Goal: Transaction & Acquisition: Obtain resource

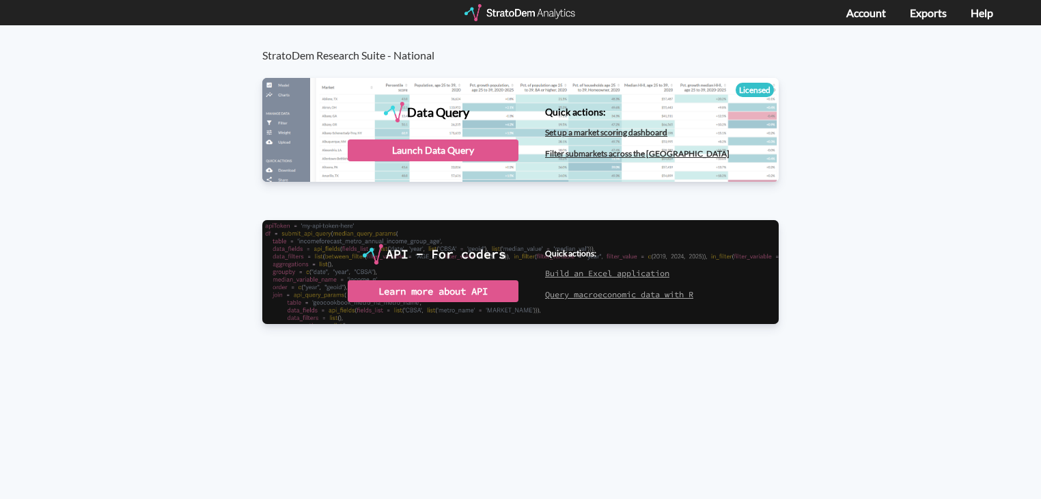
click at [812, 389] on div "StratoDem Research Suite - National Data Query Licensed StratoDem Data Query Qu…" at bounding box center [520, 262] width 1041 height 475
click at [418, 144] on div "Launch Data Query" at bounding box center [433, 150] width 171 height 22
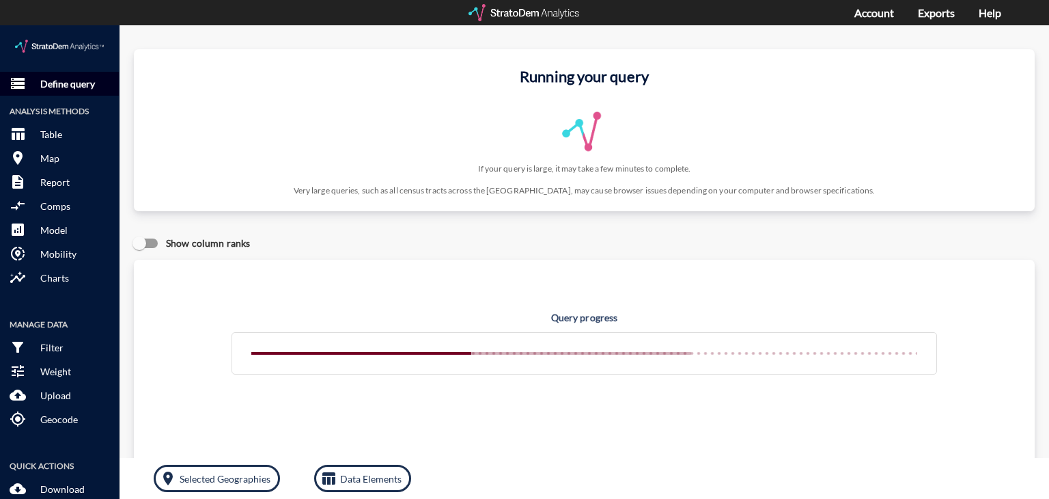
click p "Define query"
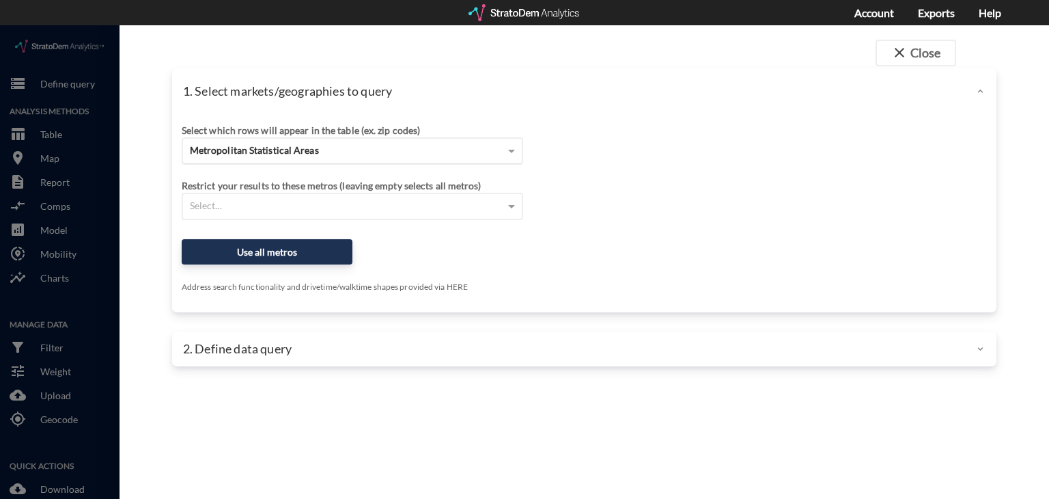
click span "Metropolitan Statistical Areas"
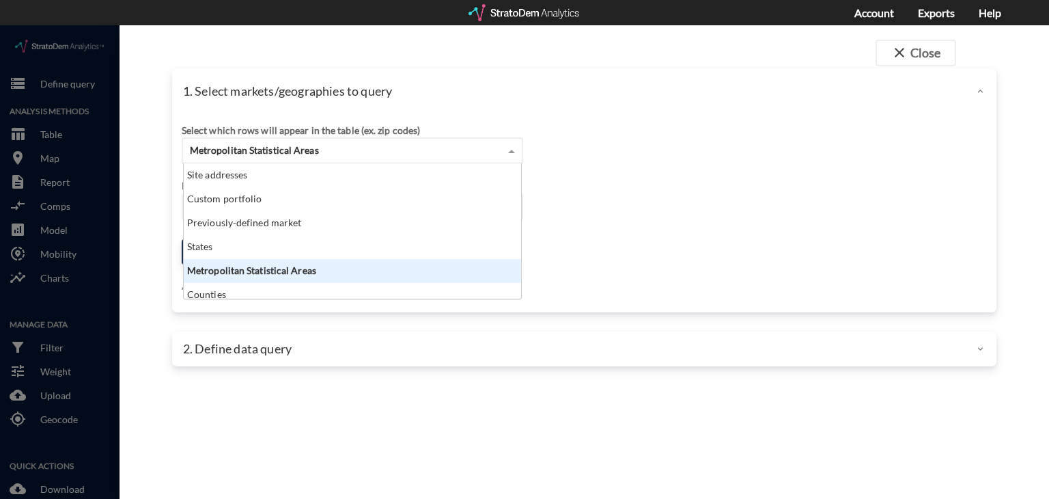
scroll to position [124, 330]
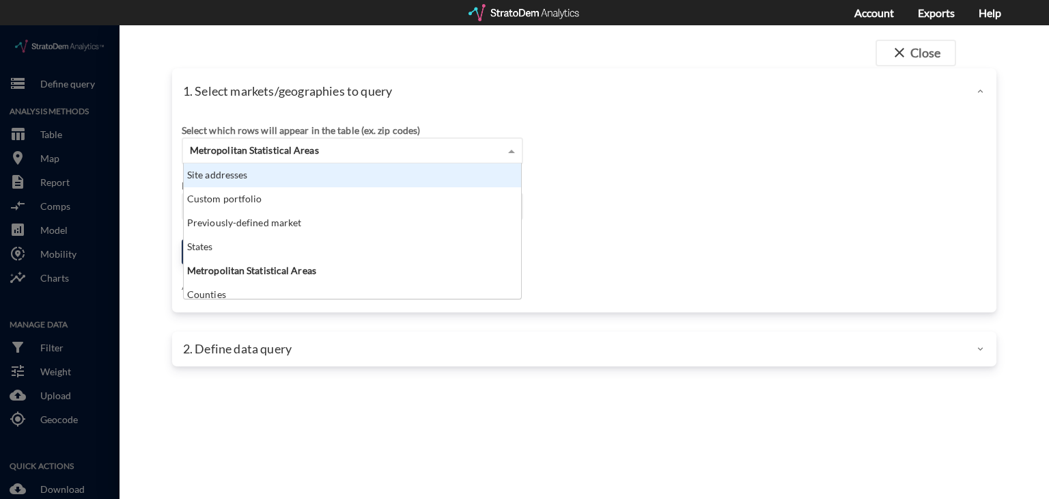
click div "Site addresses"
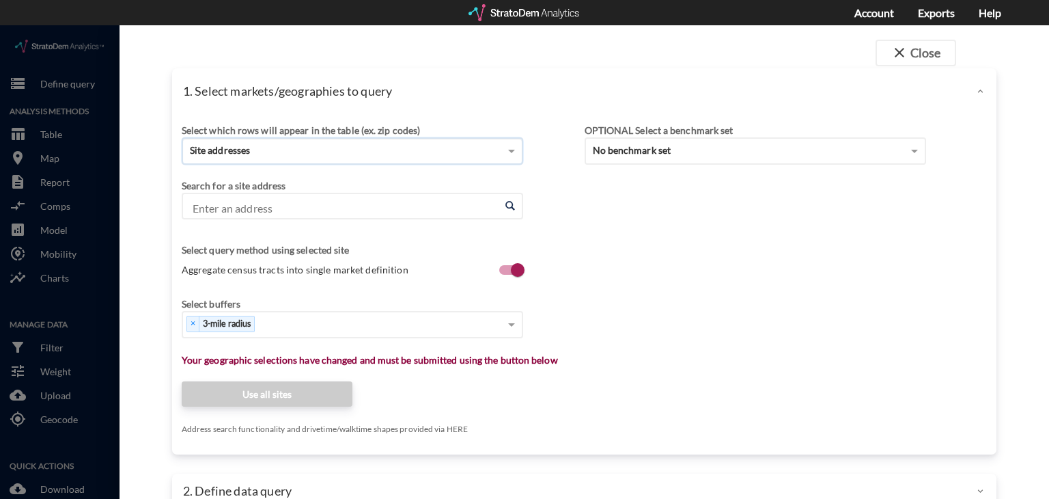
click input "Enter an address"
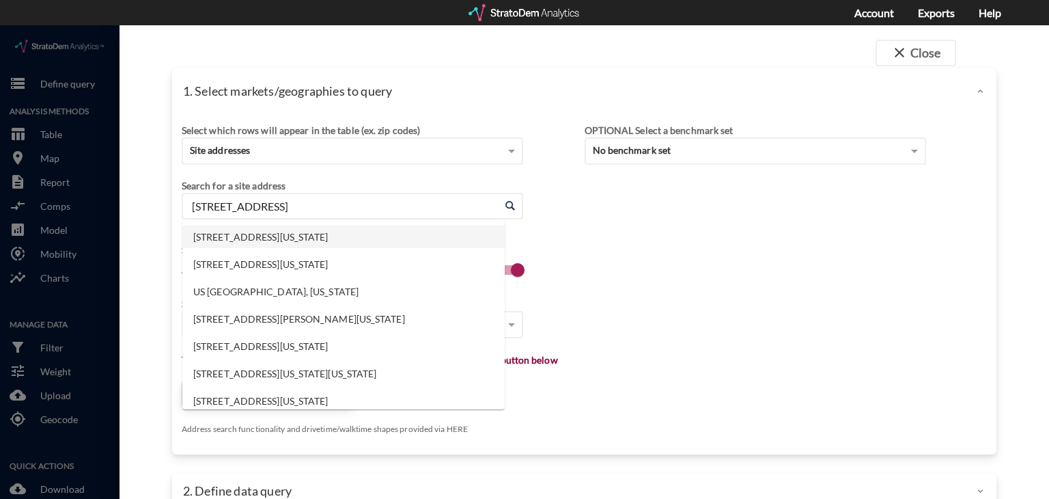
click li "6107 Highway 6 N, Houston, Texas"
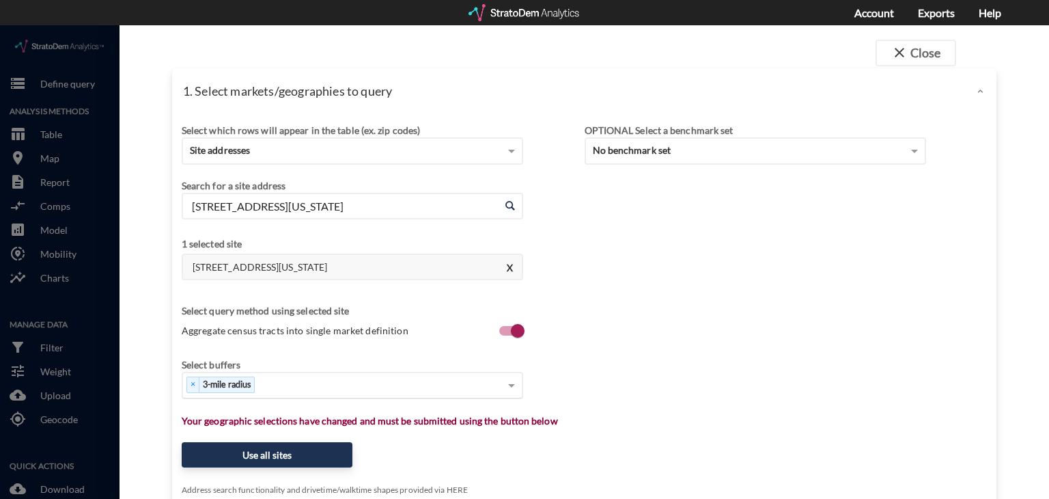
type input "6107 Highway 6 N, Houston, Texas"
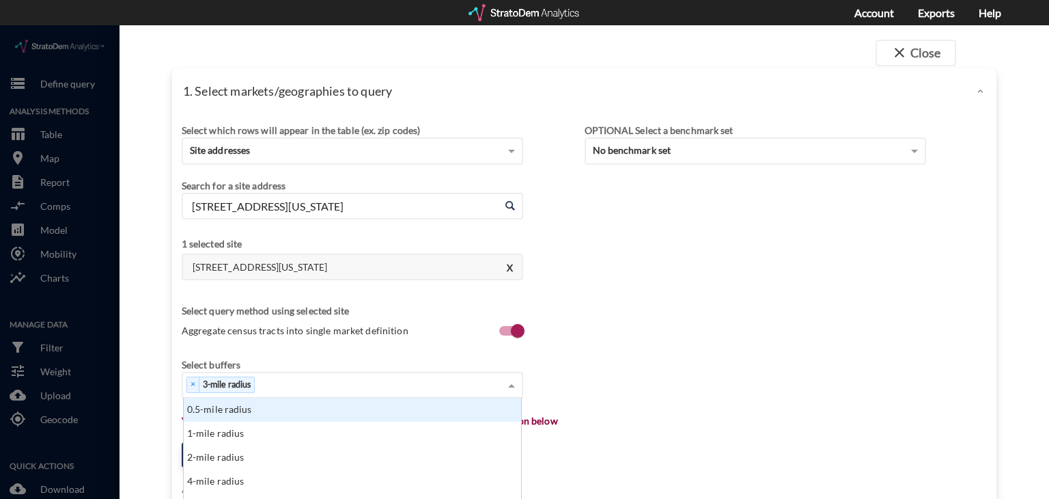
click div "× 3-mile radius"
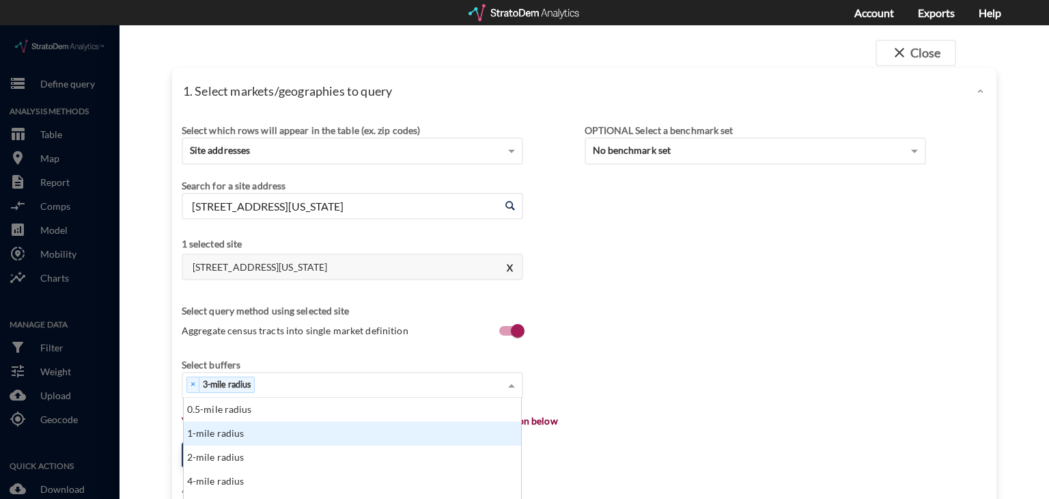
scroll to position [164, 0]
click div "1-mile radius"
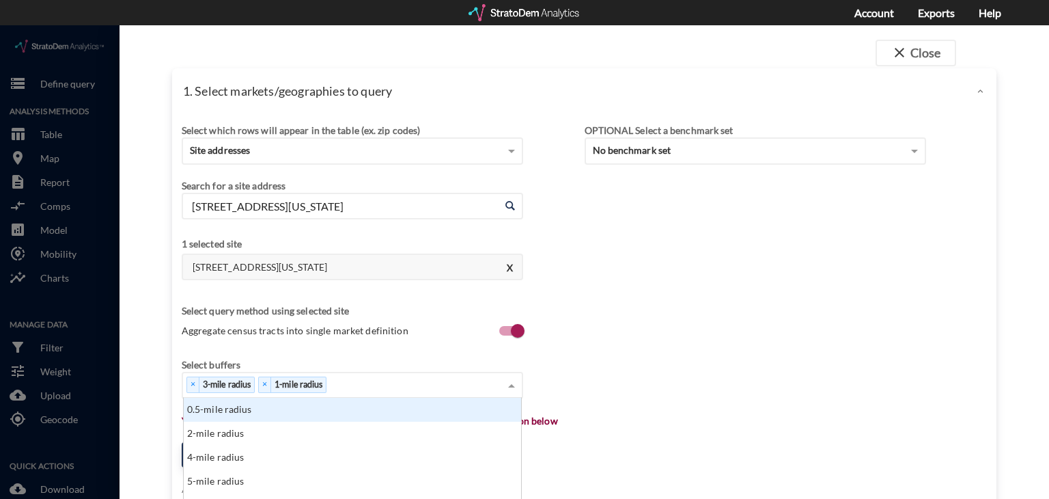
click div "× 3-mile radius × 1-mile radius"
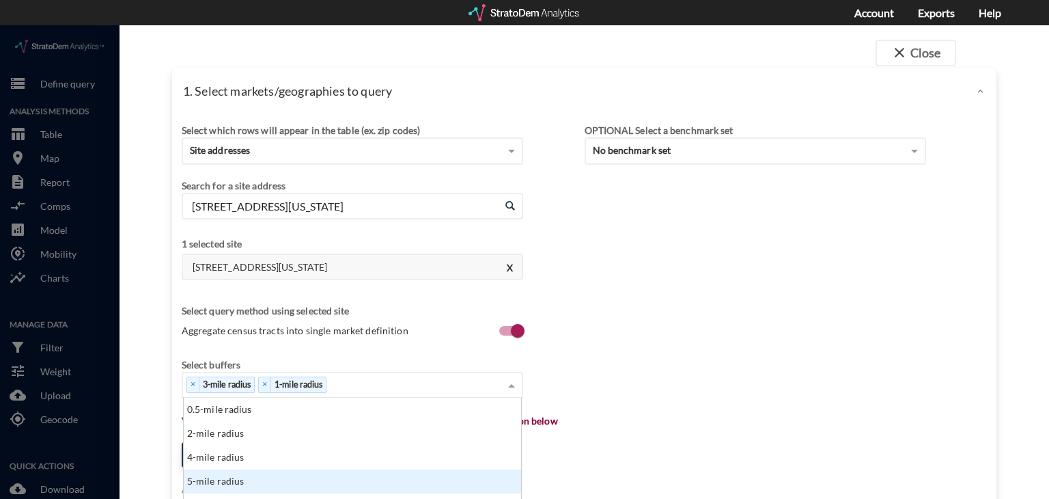
scroll to position [328, 0]
click div "5-mile radius"
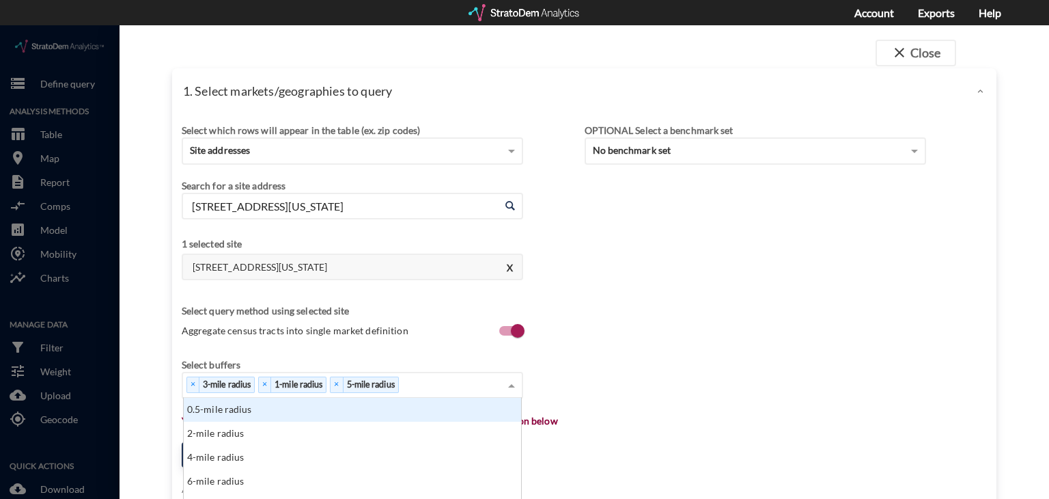
scroll to position [361, 0]
click div "× 3-mile radius × 1-mile radius × 5-mile radius"
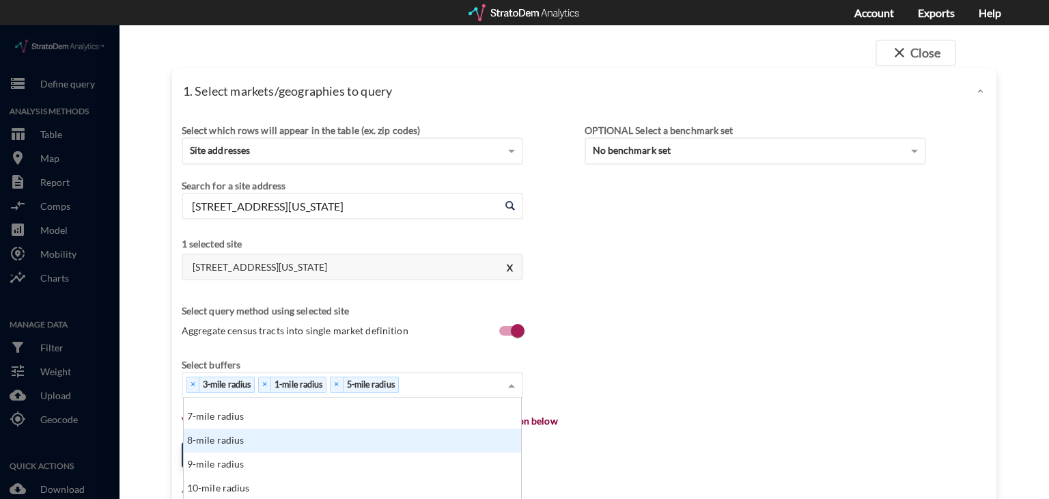
scroll to position [557, 0]
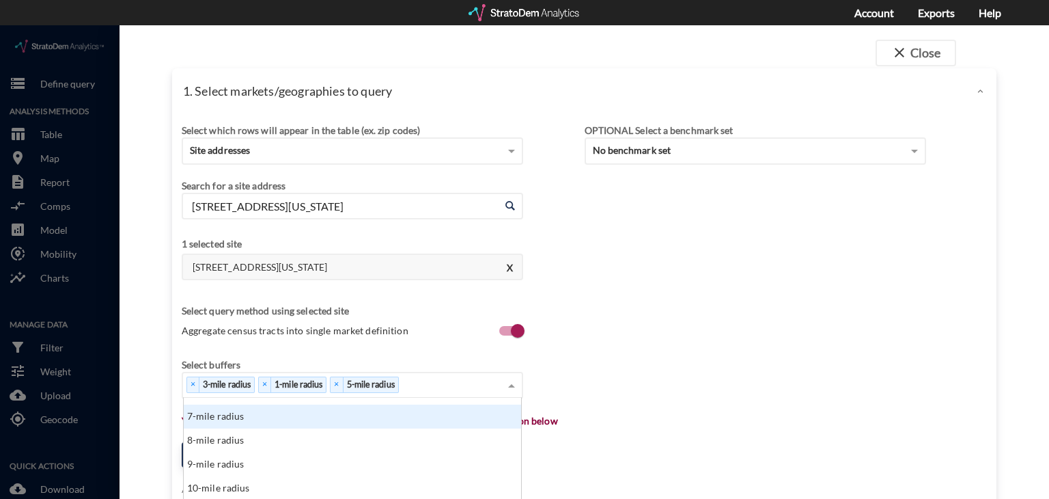
click div "7-mile radius"
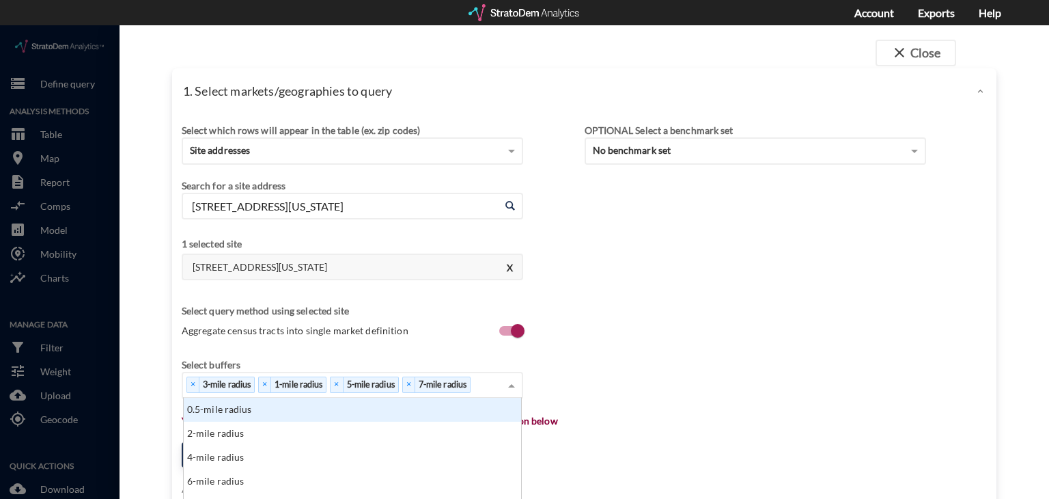
scroll to position [590, 0]
click div "× 3-mile radius × 1-mile radius × 5-mile radius × 7-mile radius"
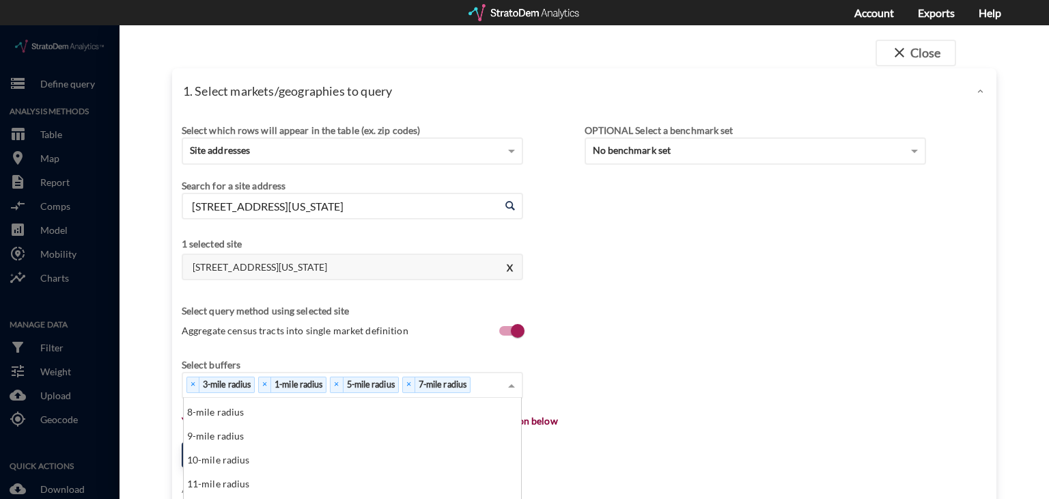
scroll to position [93, 0]
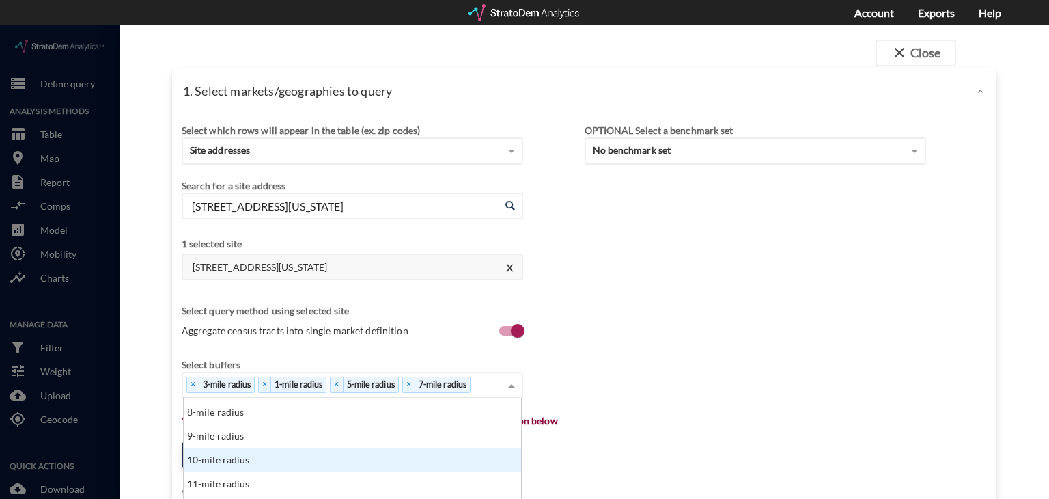
click div "10-mile radius"
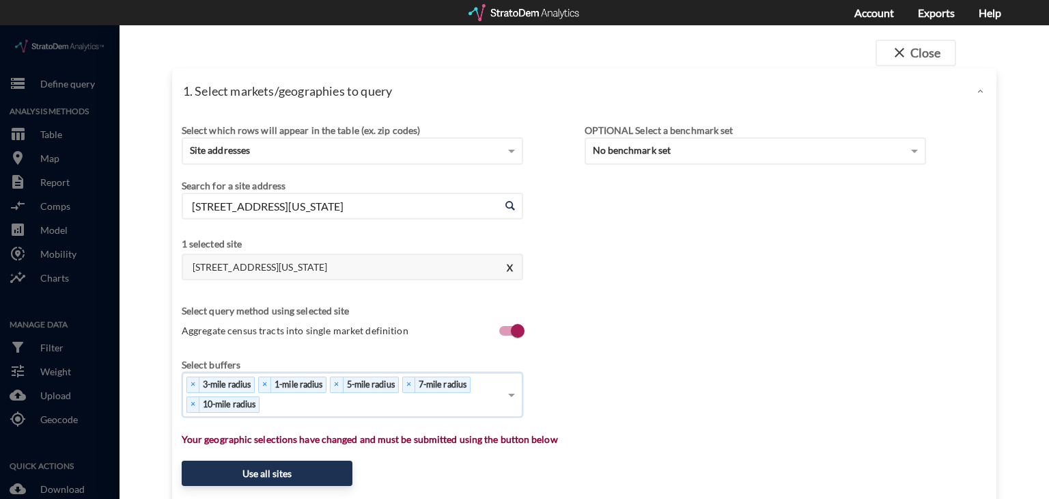
scroll to position [105, 0]
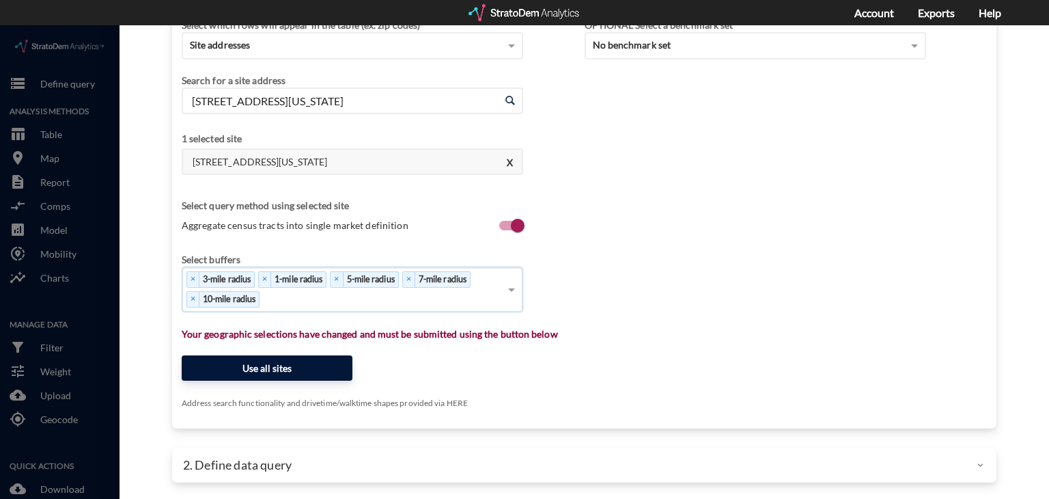
click button "Use all sites"
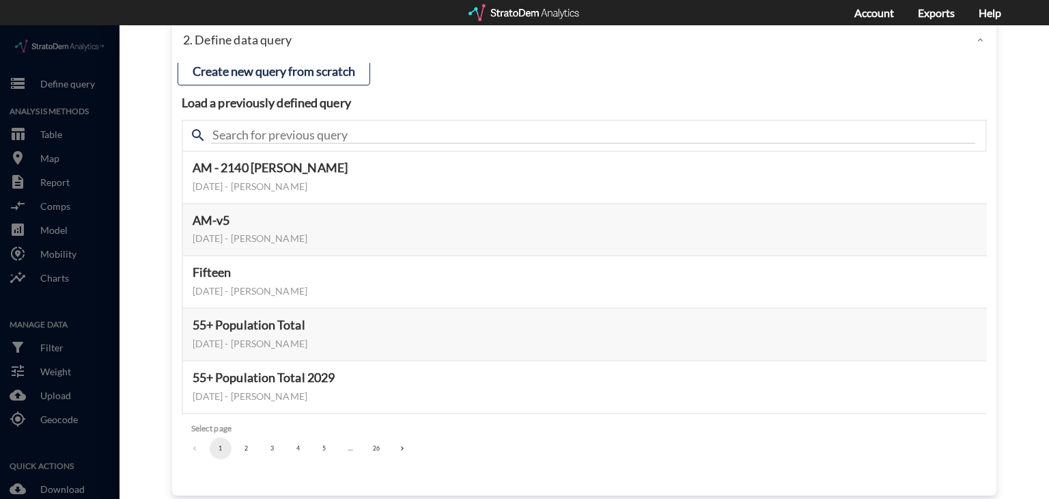
scroll to position [94, 0]
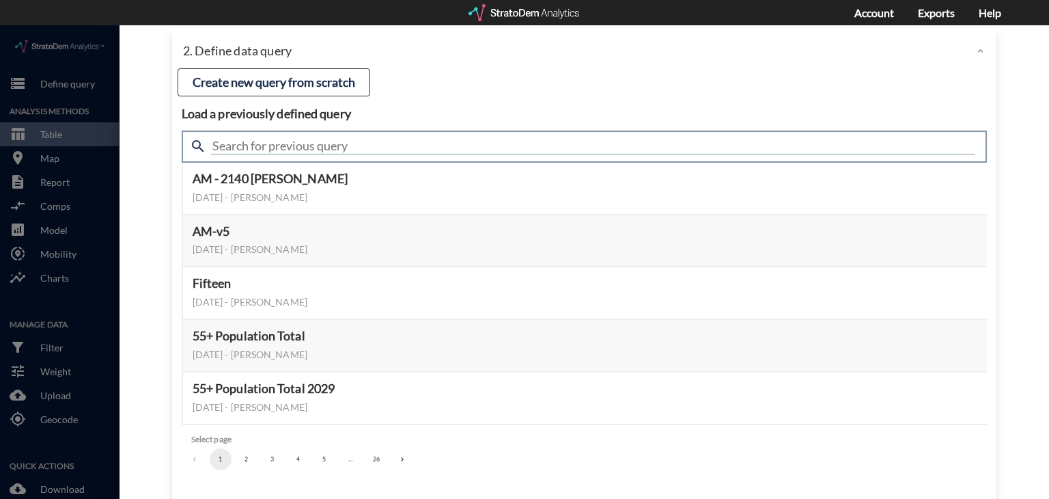
click input "text"
type input "housing demand"
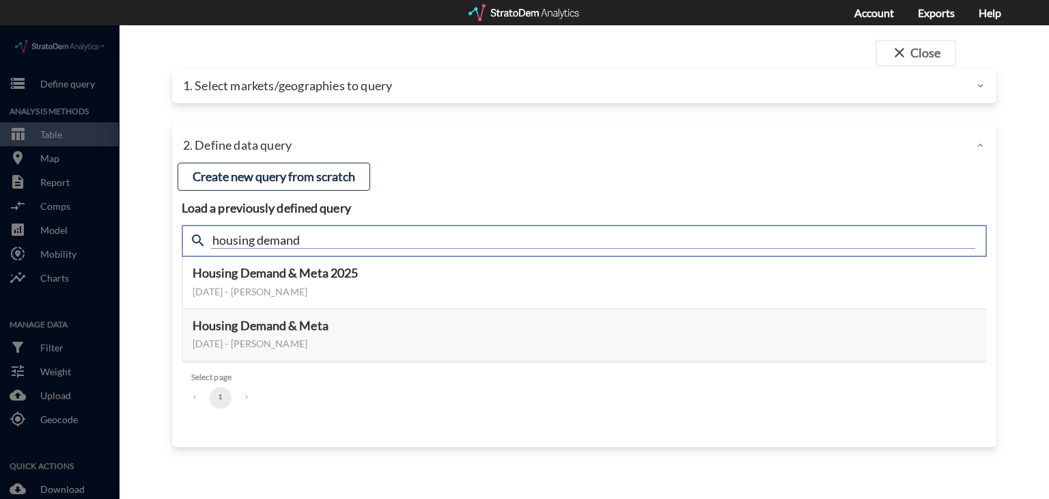
scroll to position [0, 0]
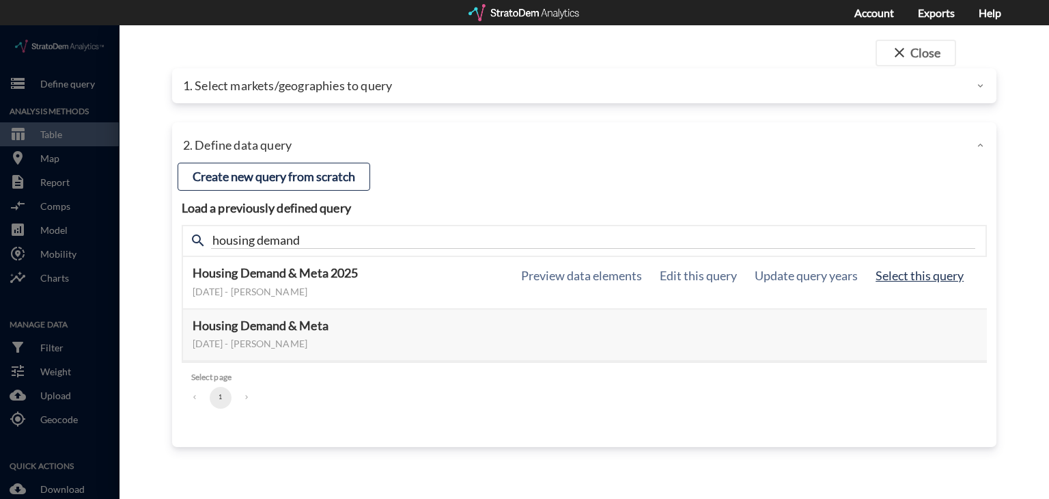
click button "Select this query"
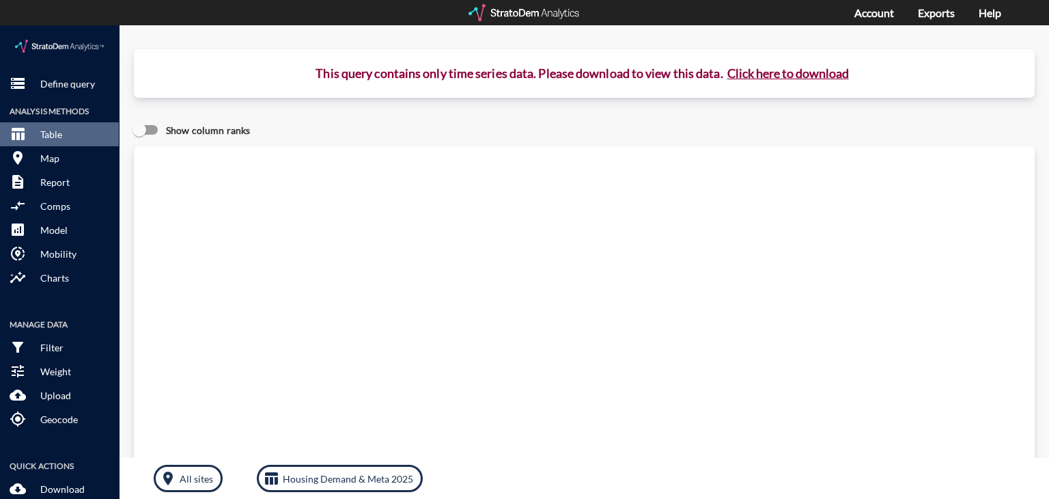
click button "Click here to download"
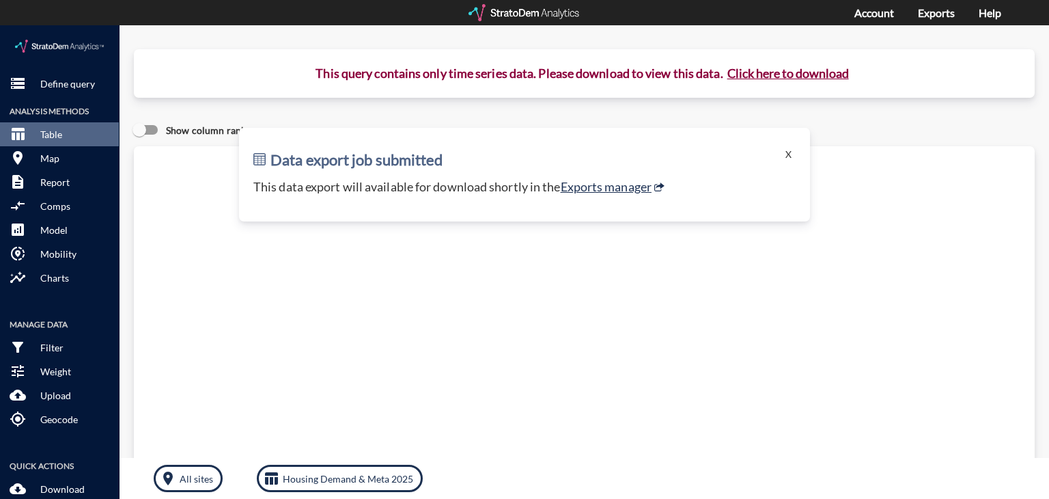
click p "This data export will available for download shortly in the Exports manager"
click link "Exports manager"
click span "storage"
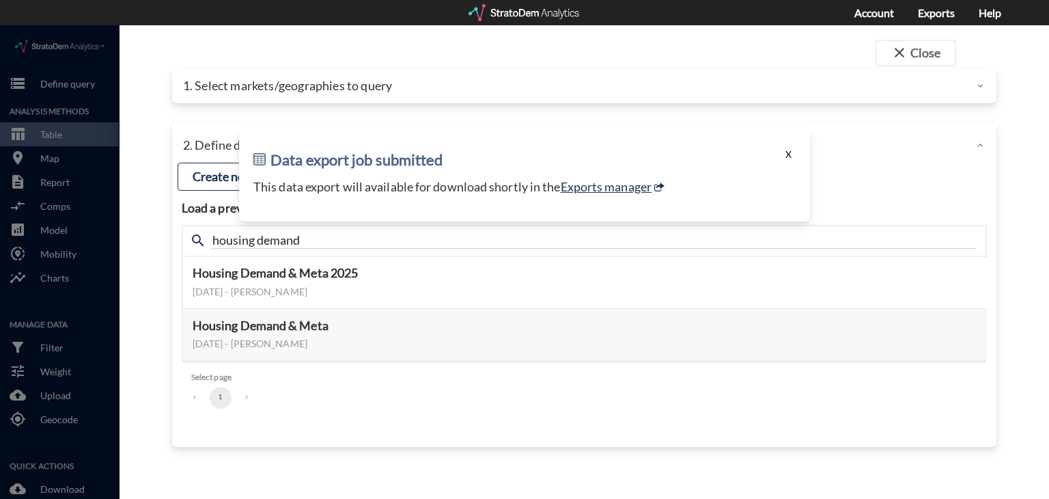
click button "X"
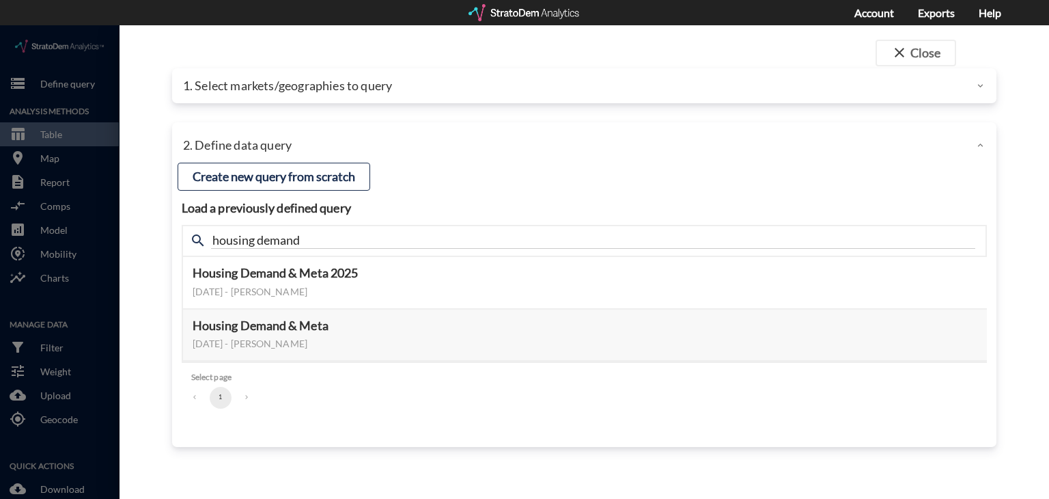
click div "search housing demand"
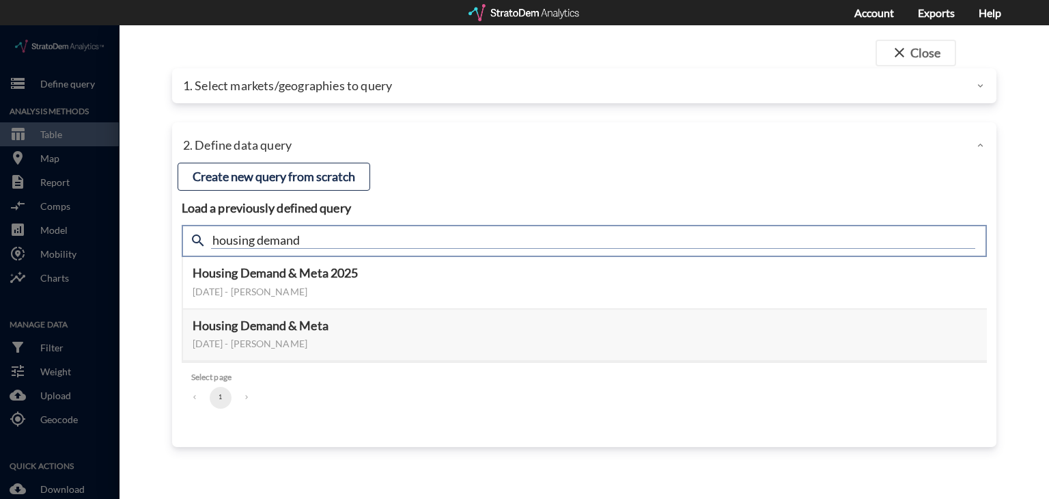
click input "housing demand"
type input "active adult"
click input "active adult"
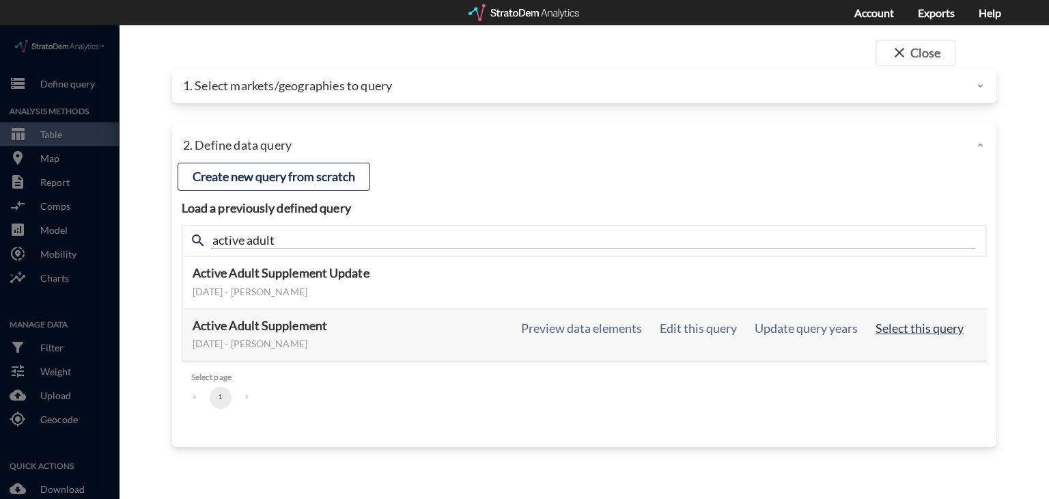
click button "Select this query"
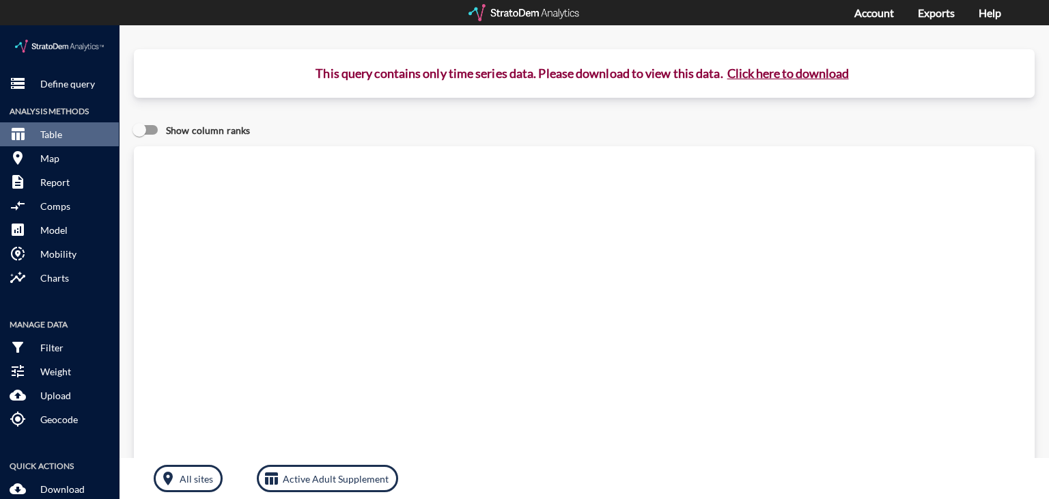
click button "Click here to download"
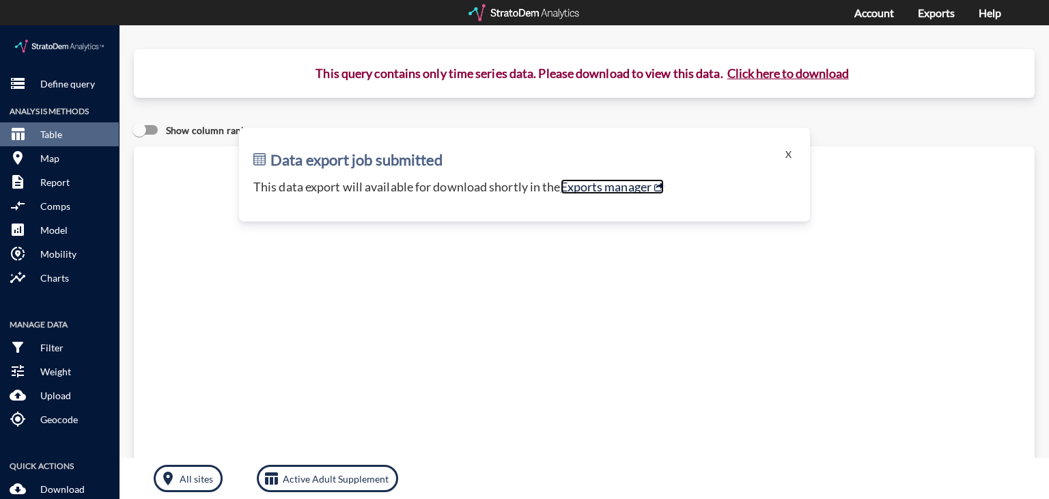
click link "Exports manager"
click p "Define query"
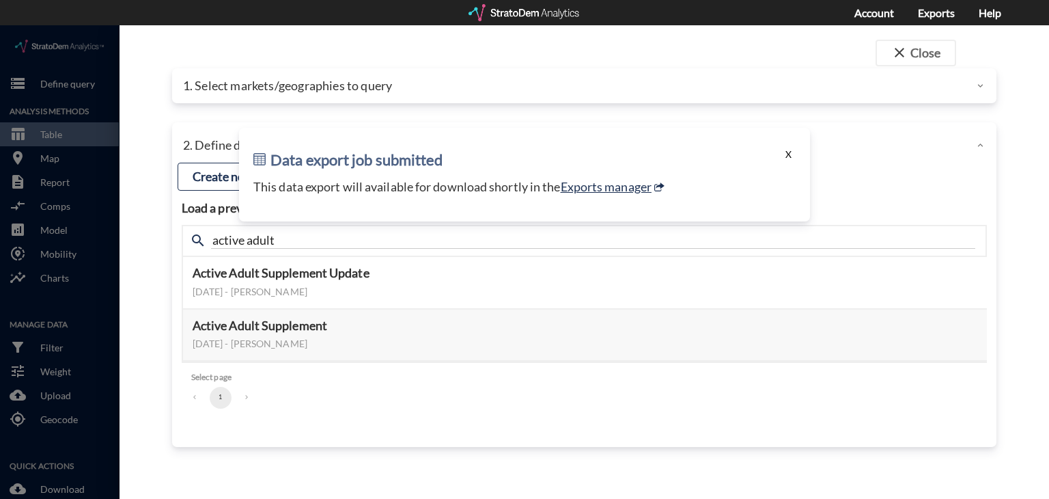
click button "X"
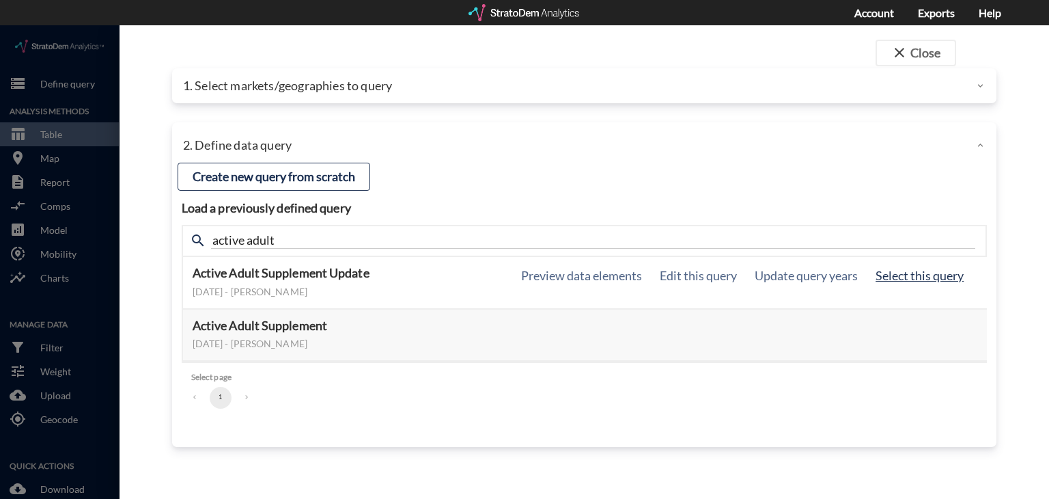
click button "Select this query"
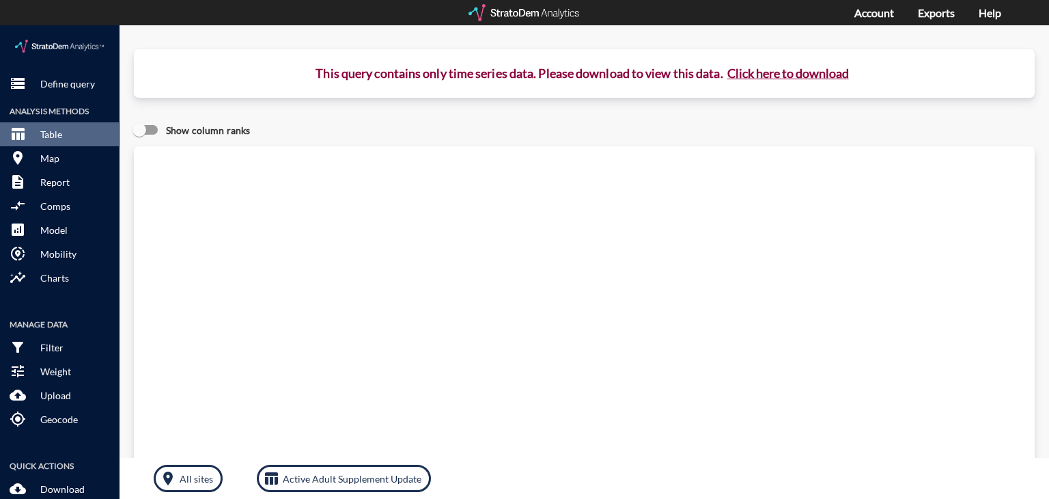
click button "Click here to download"
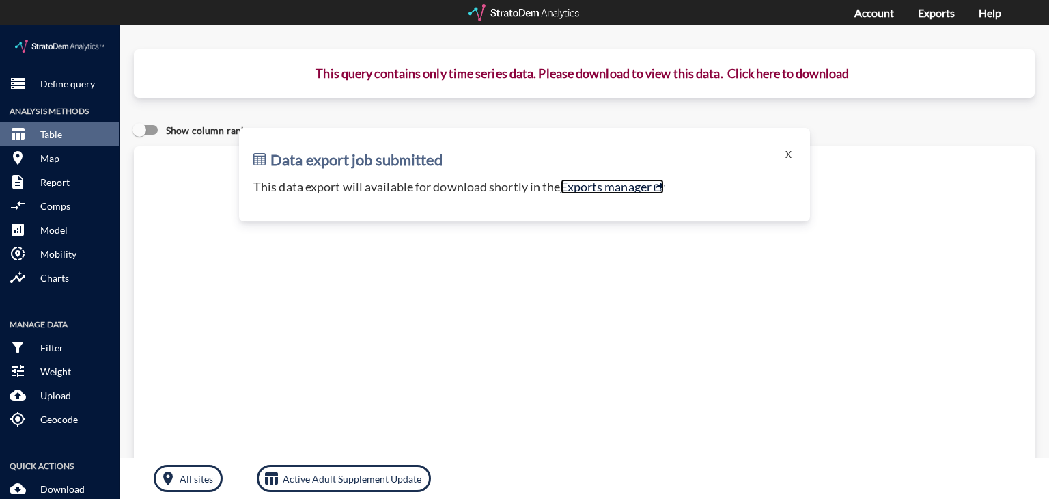
click link "Exports manager"
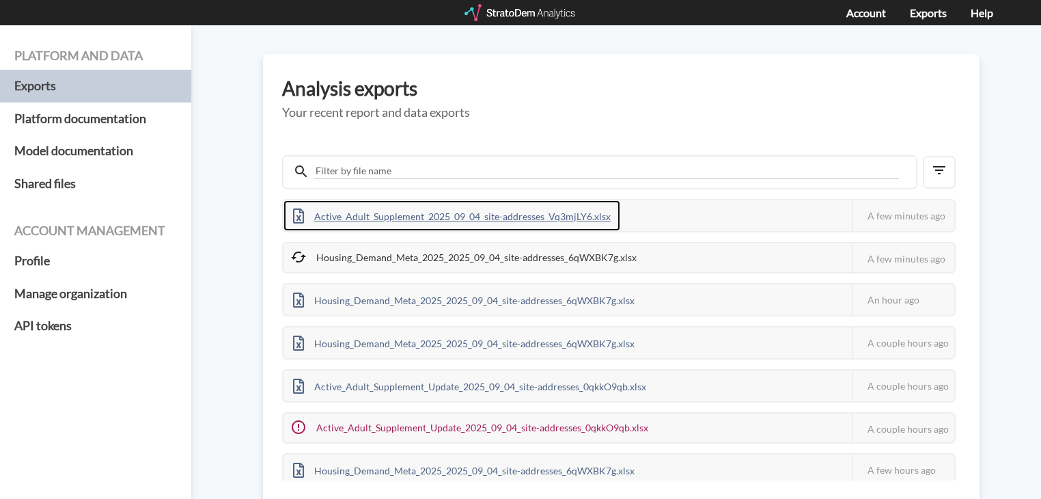
click at [568, 217] on div "Active_Adult_Supplement_2025_09_04_site-addresses_Vq3mjLY6.xlsx" at bounding box center [451, 215] width 337 height 31
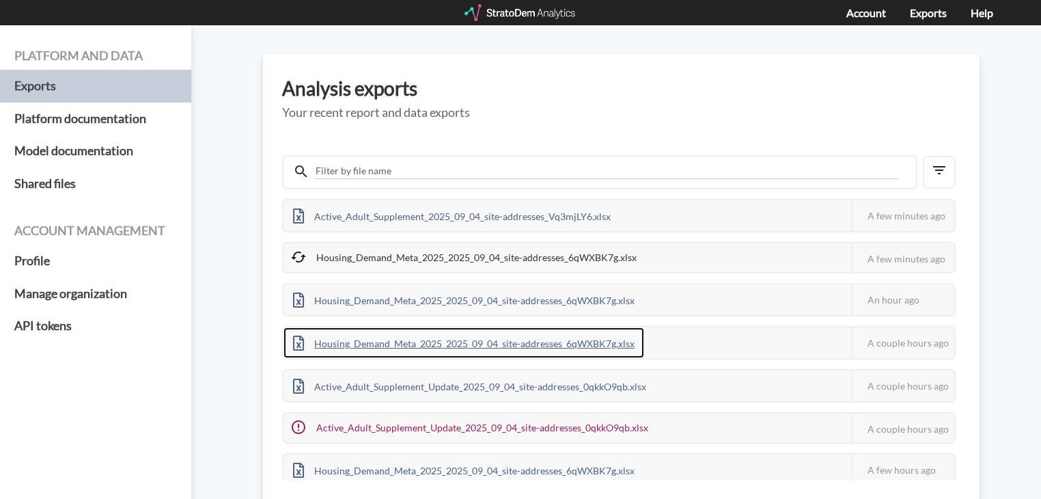
click at [454, 338] on div "Housing_Demand_Meta_2025_2025_09_04_site-addresses_6qWXBK7g.xlsx" at bounding box center [463, 342] width 361 height 31
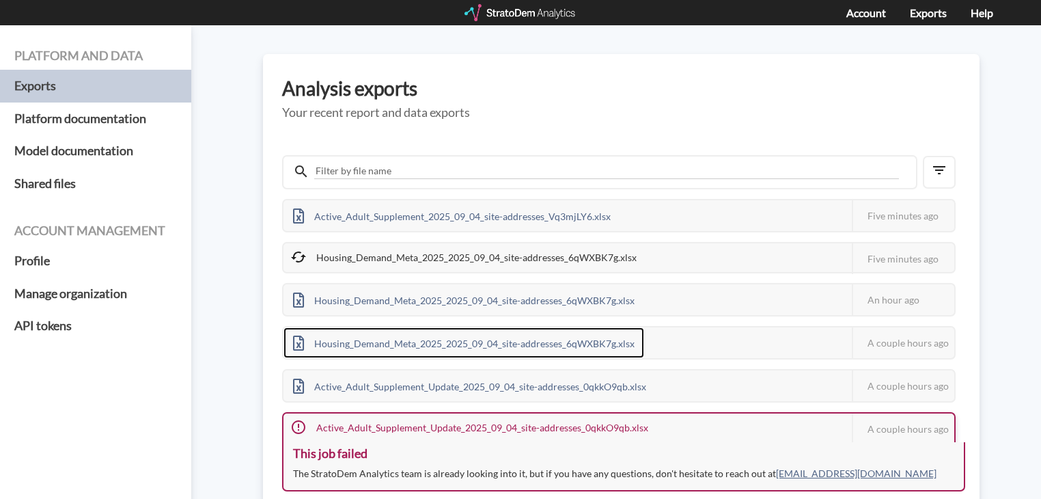
scroll to position [68, 0]
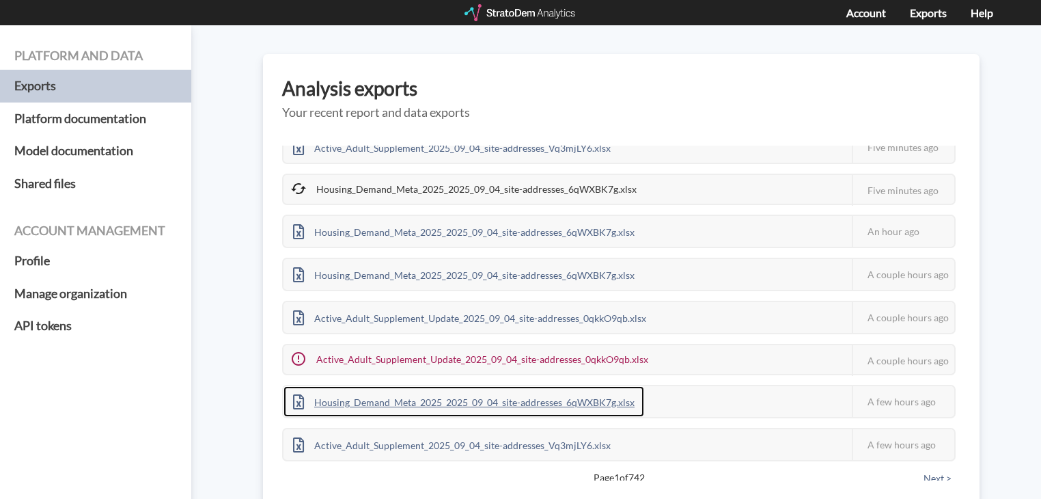
click at [437, 394] on div "Housing_Demand_Meta_2025_2025_09_04_site-addresses_6qWXBK7g.xlsx" at bounding box center [463, 401] width 361 height 31
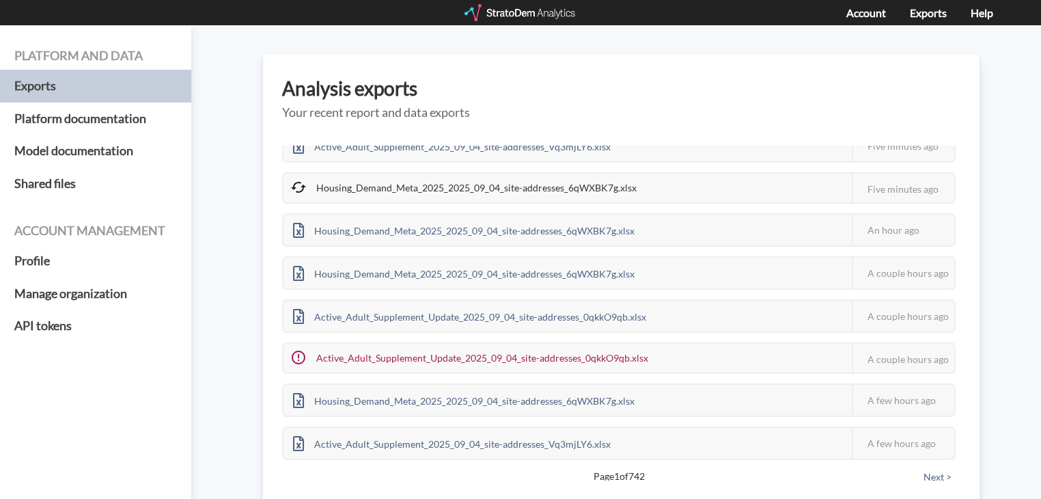
click at [934, 473] on button "Next >" at bounding box center [937, 476] width 36 height 15
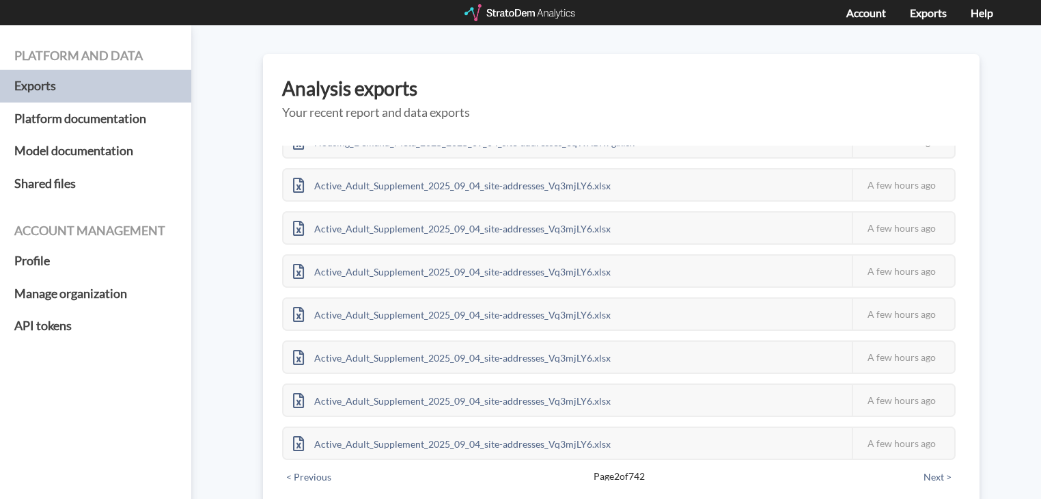
scroll to position [0, 0]
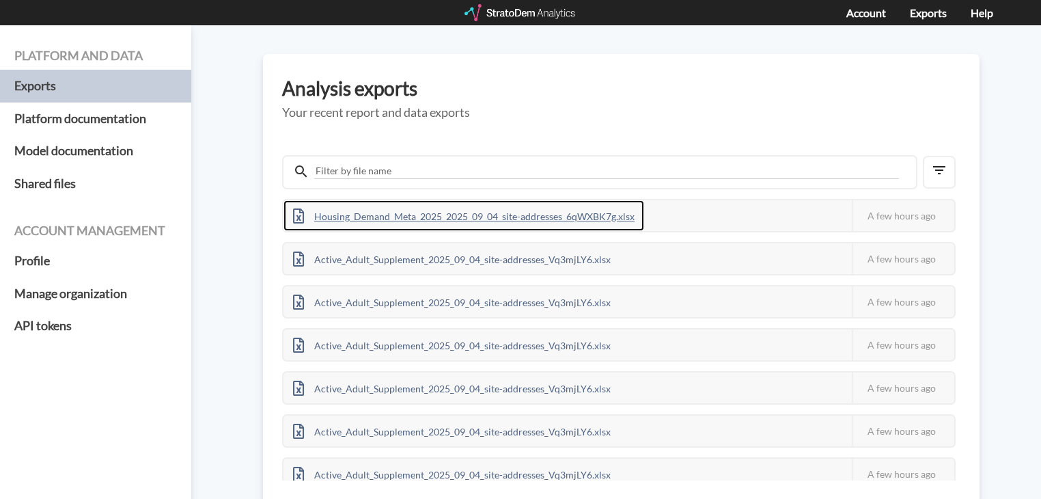
click at [488, 218] on div "Housing_Demand_Meta_2025_2025_09_04_site-addresses_6qWXBK7g.xlsx" at bounding box center [463, 215] width 361 height 31
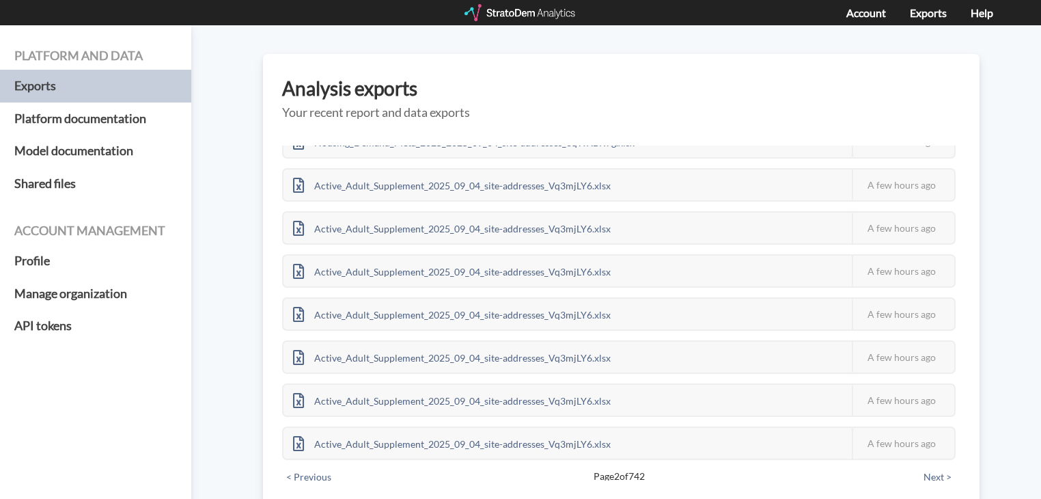
click at [316, 469] on button "< Previous" at bounding box center [308, 476] width 53 height 15
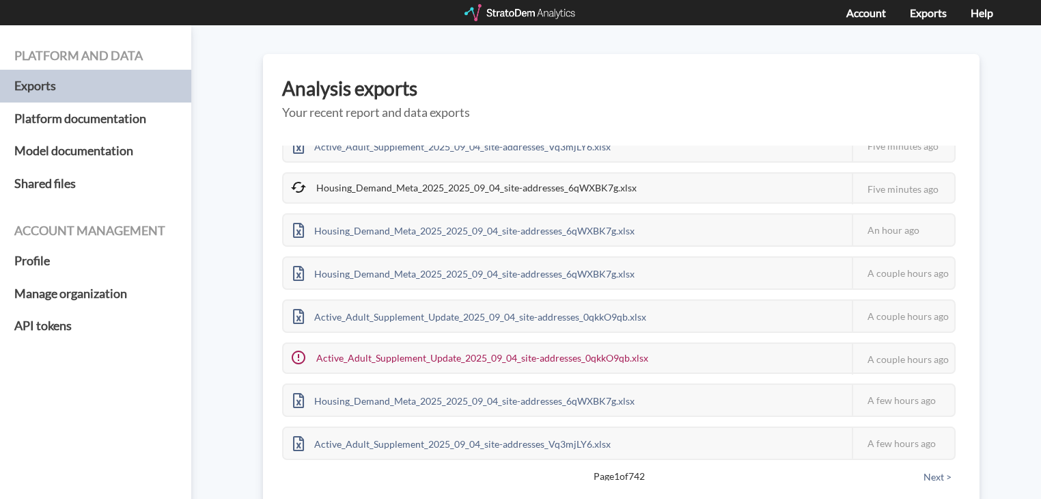
scroll to position [0, 0]
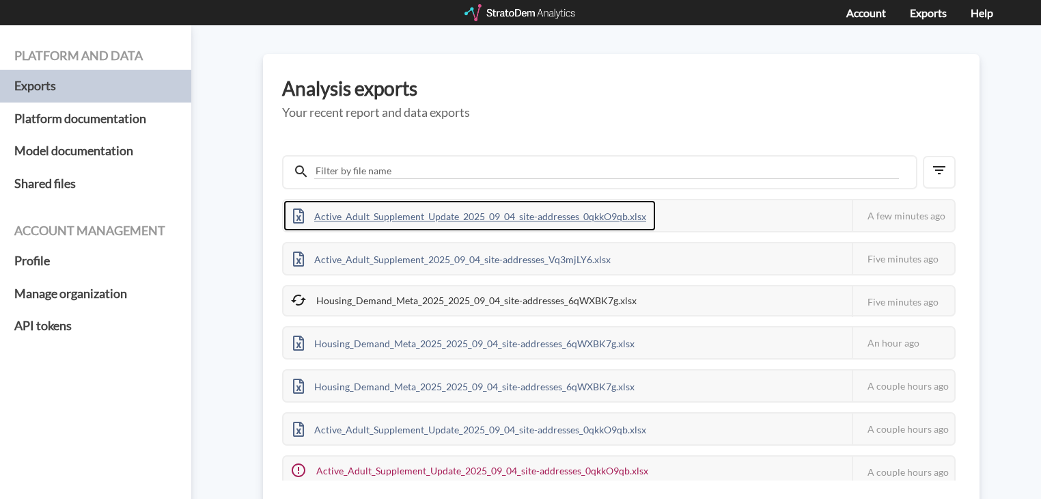
click at [570, 218] on div "Active_Adult_Supplement_Update_2025_09_04_site-addresses_0qkkO9qb.xlsx" at bounding box center [469, 215] width 372 height 31
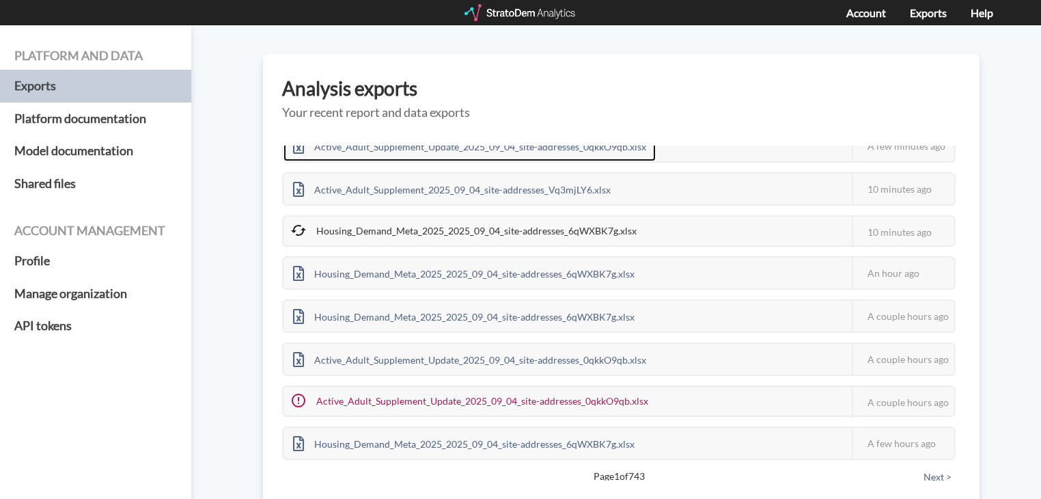
scroll to position [104, 0]
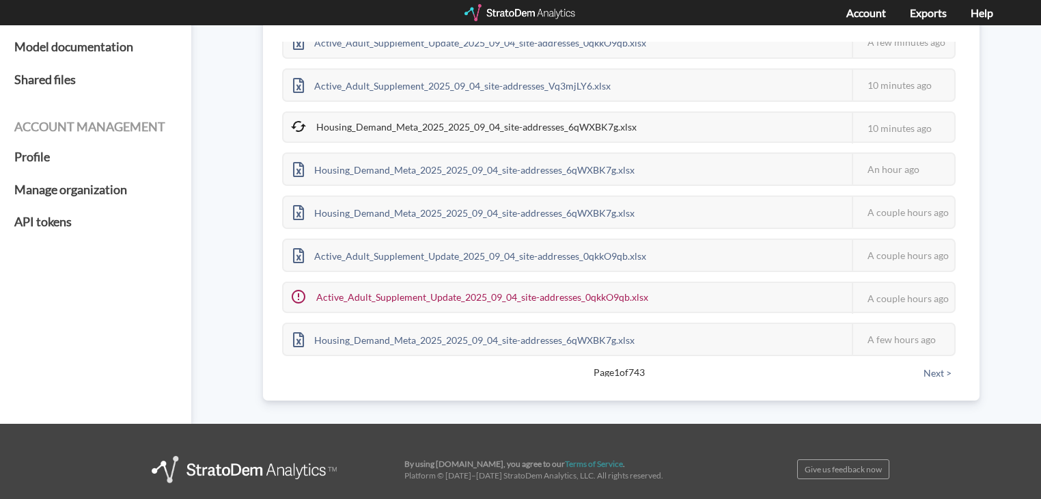
click at [923, 370] on button "Next >" at bounding box center [937, 372] width 36 height 15
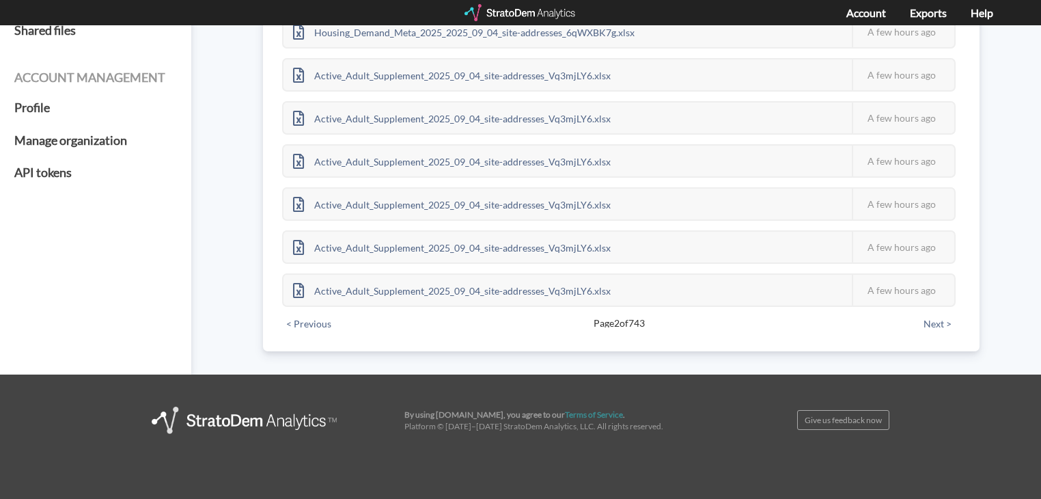
scroll to position [153, 0]
click at [930, 320] on button "Next >" at bounding box center [937, 323] width 36 height 15
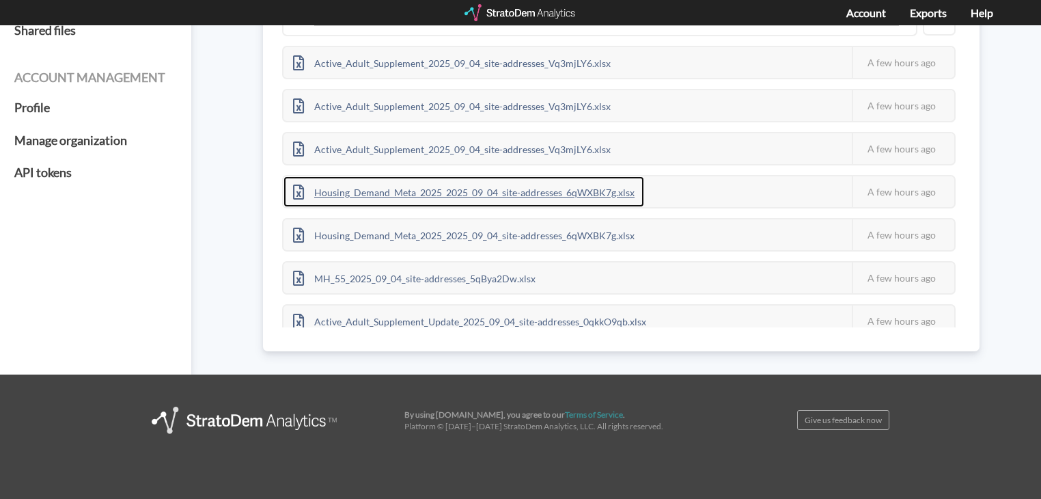
click at [541, 192] on div "Housing_Demand_Meta_2025_2025_09_04_site-addresses_6qWXBK7g.xlsx" at bounding box center [463, 191] width 361 height 31
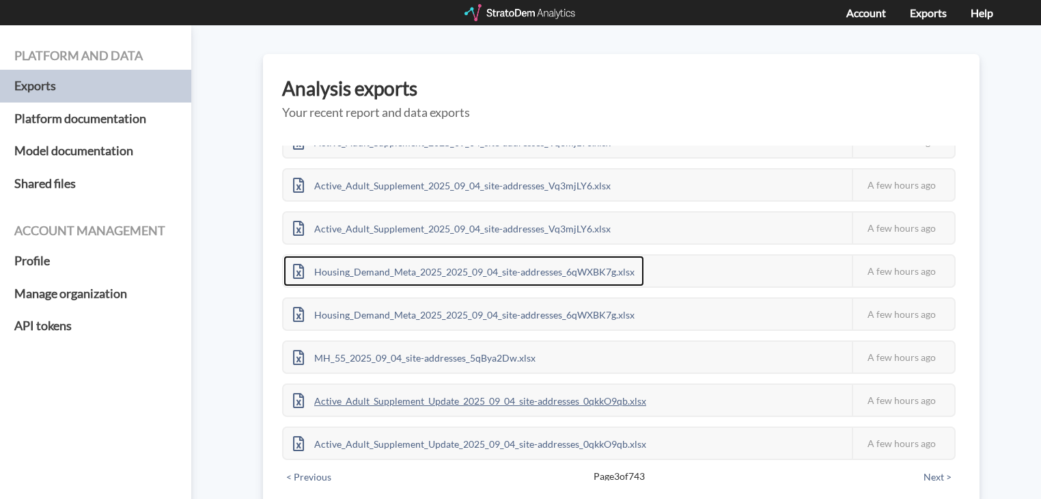
scroll to position [165, 0]
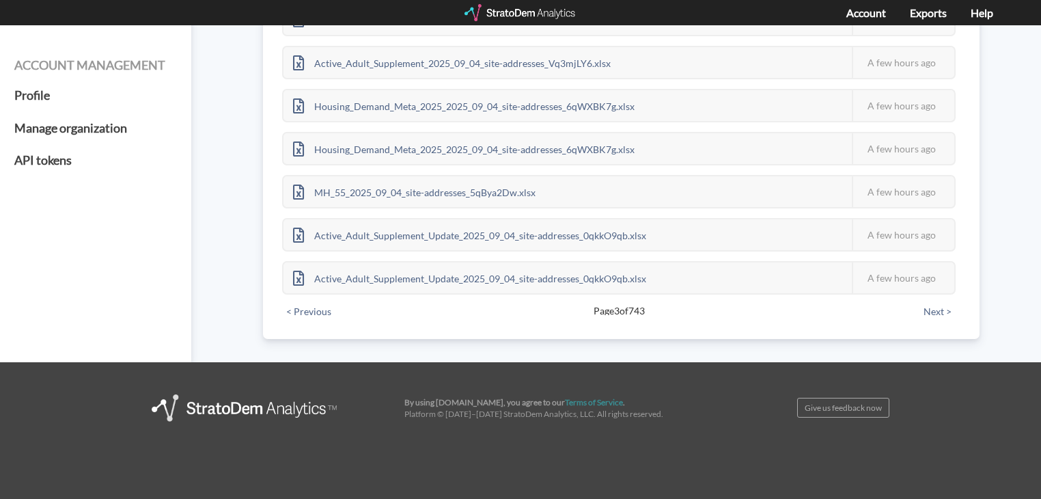
click at [298, 307] on button "< Previous" at bounding box center [308, 311] width 53 height 15
click at [302, 304] on button "< Previous" at bounding box center [308, 311] width 53 height 15
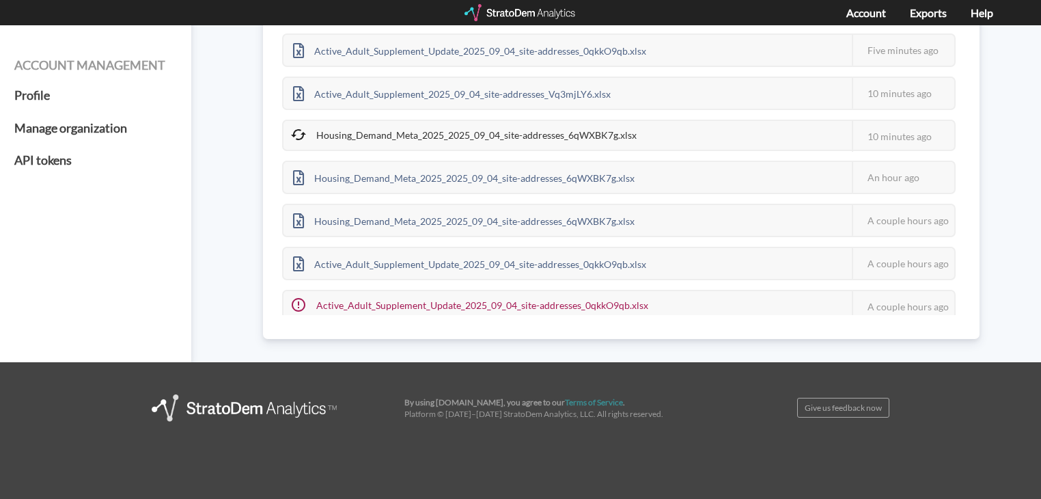
scroll to position [0, 0]
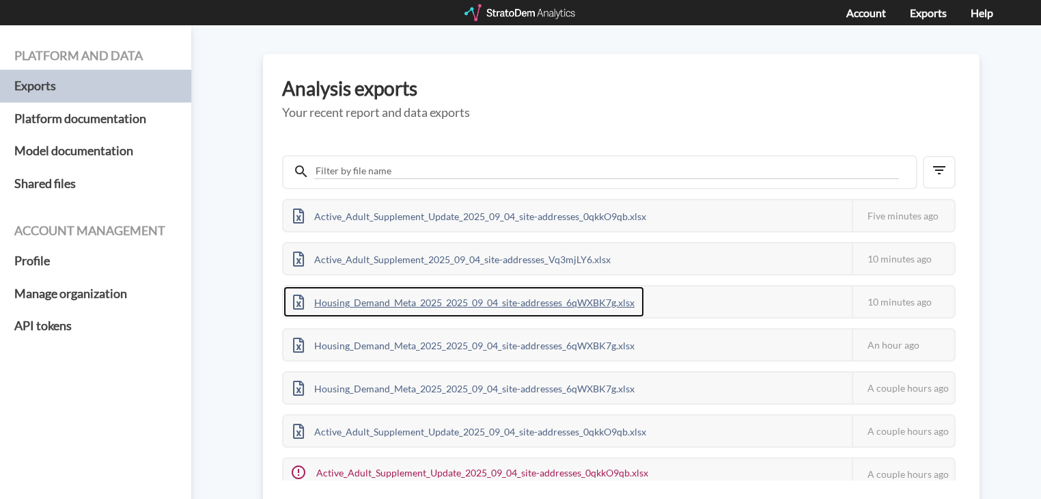
click at [366, 301] on div "Housing_Demand_Meta_2025_2025_09_04_site-addresses_6qWXBK7g.xlsx" at bounding box center [463, 301] width 361 height 31
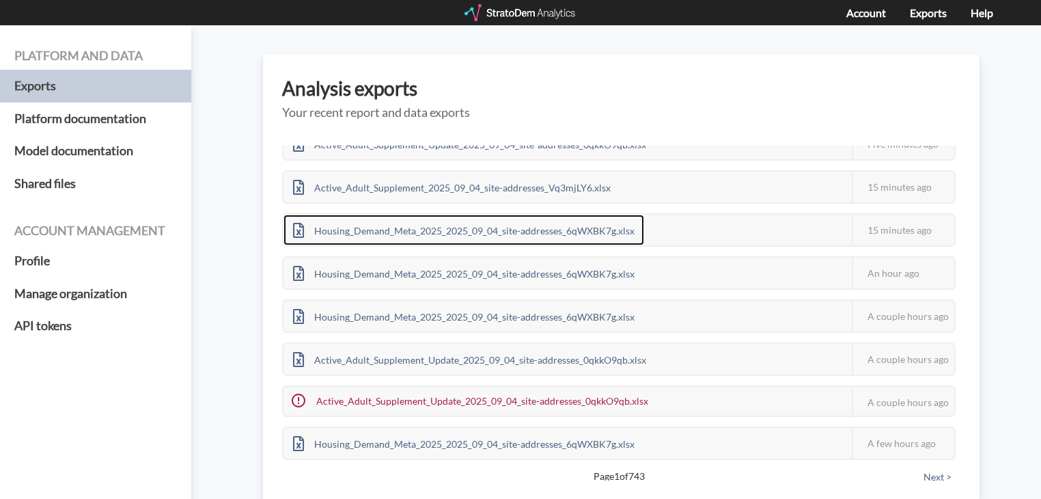
scroll to position [72, 0]
